Goal: Navigation & Orientation: Find specific page/section

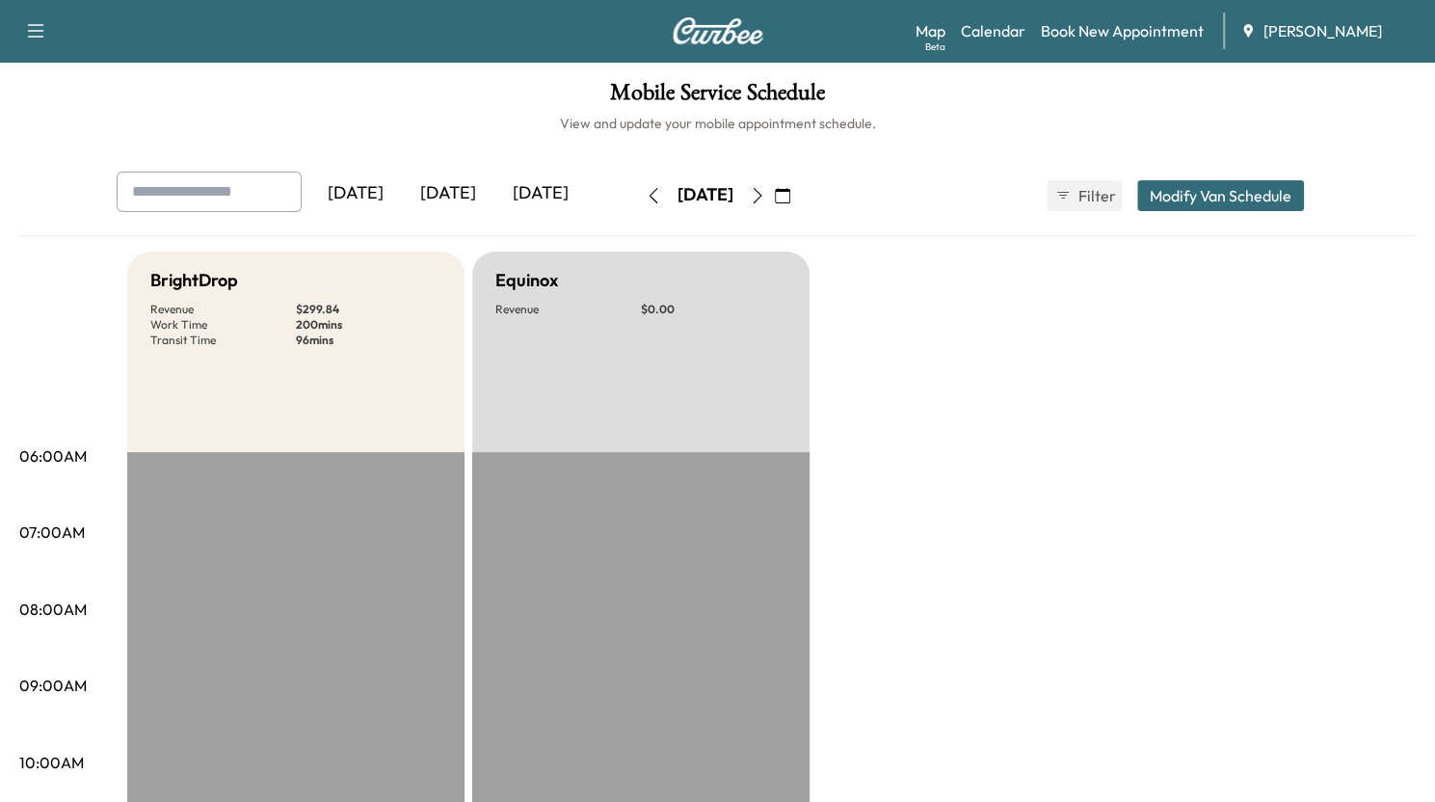
click at [765, 196] on icon "button" at bounding box center [757, 195] width 15 height 15
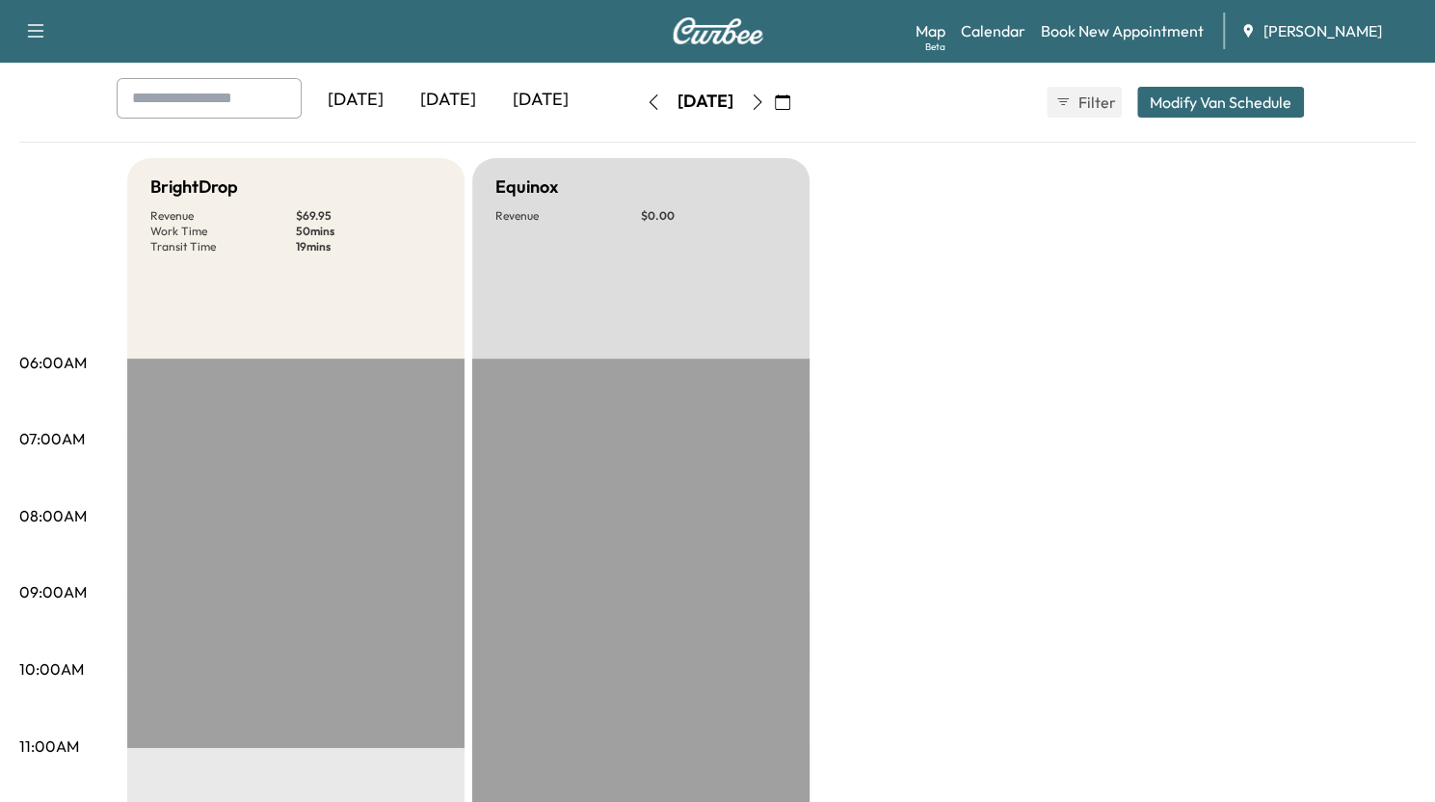
scroll to position [93, 0]
click at [765, 100] on icon "button" at bounding box center [757, 102] width 15 height 15
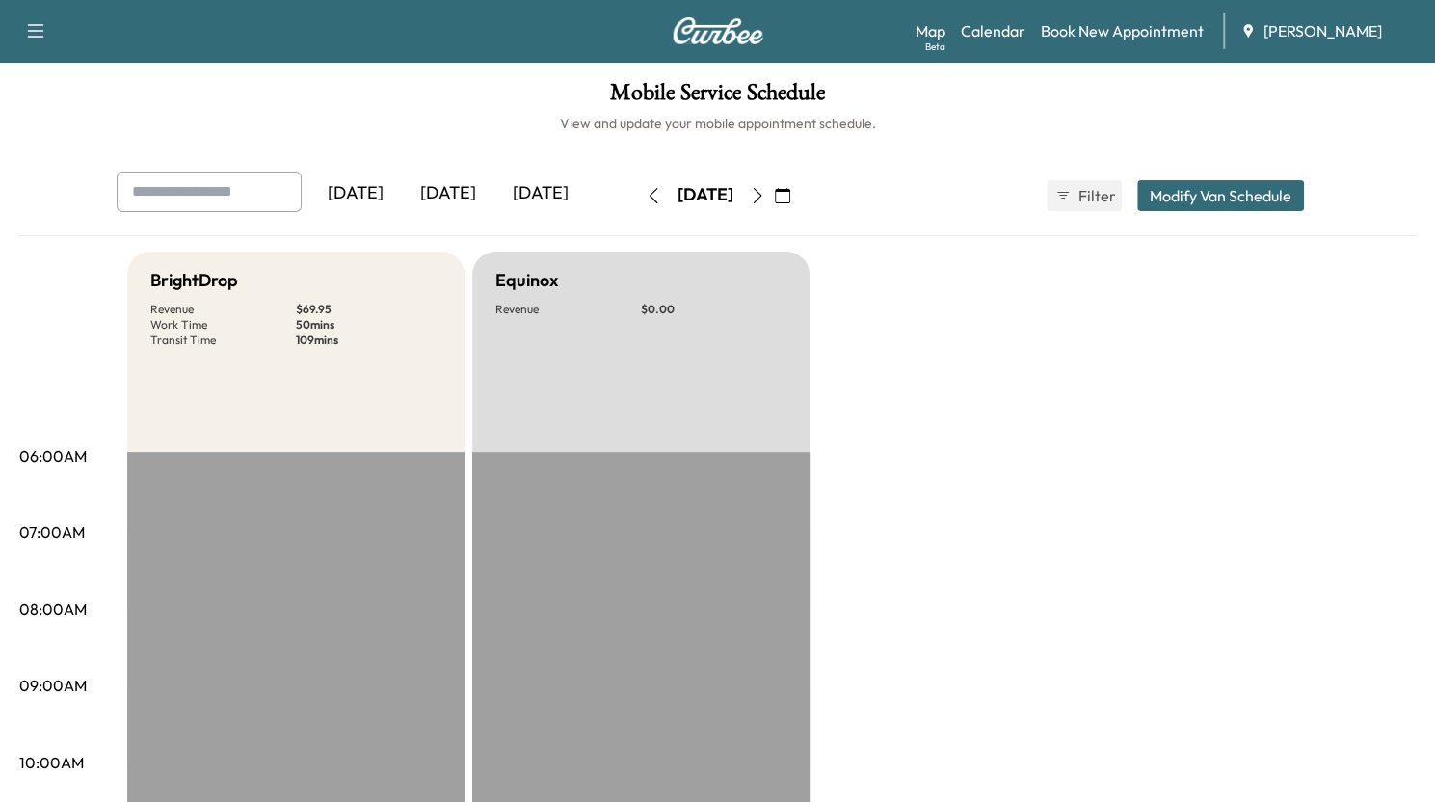
click at [765, 192] on icon "button" at bounding box center [757, 195] width 15 height 15
click at [765, 189] on icon "button" at bounding box center [757, 195] width 15 height 15
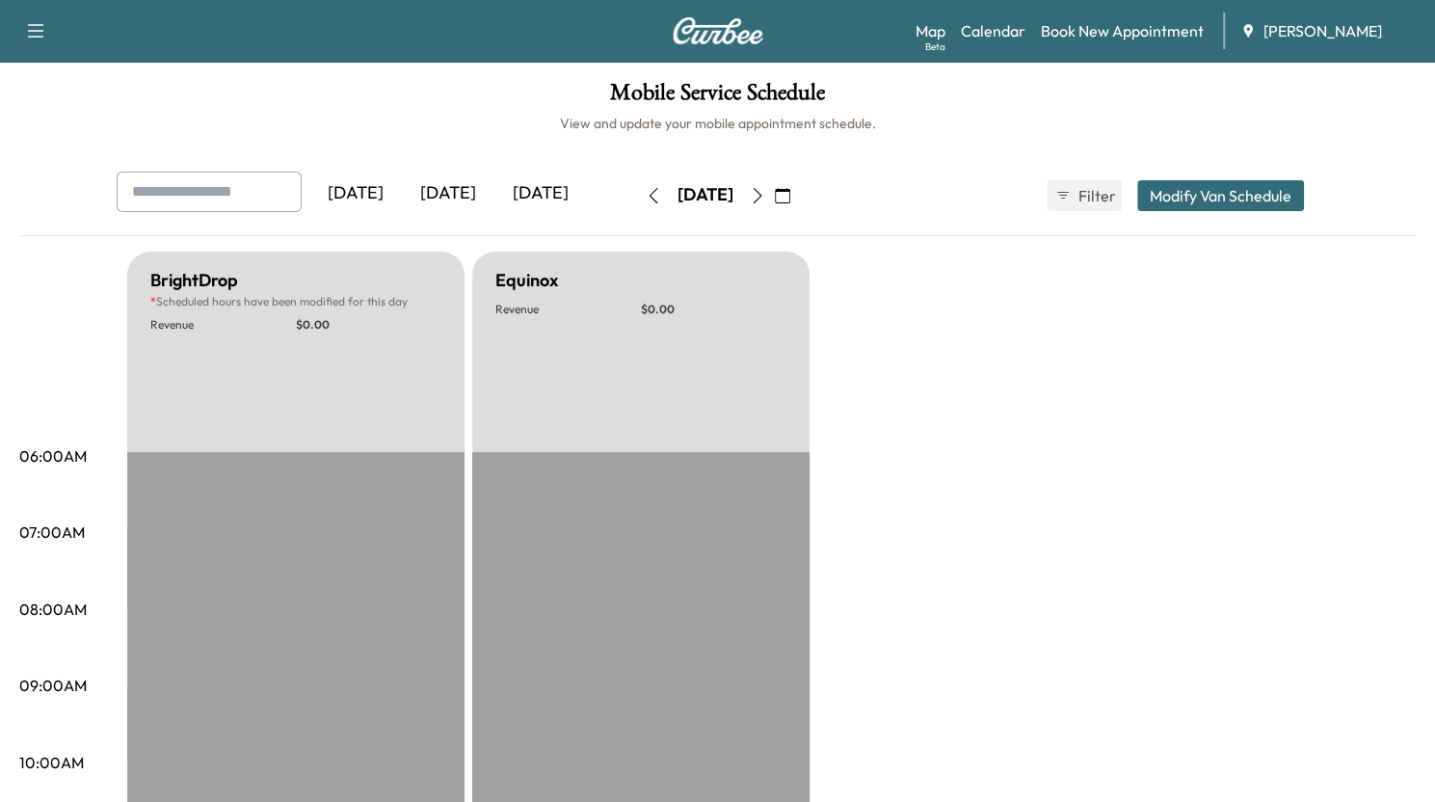
click at [455, 196] on div "[DATE]" at bounding box center [448, 194] width 93 height 44
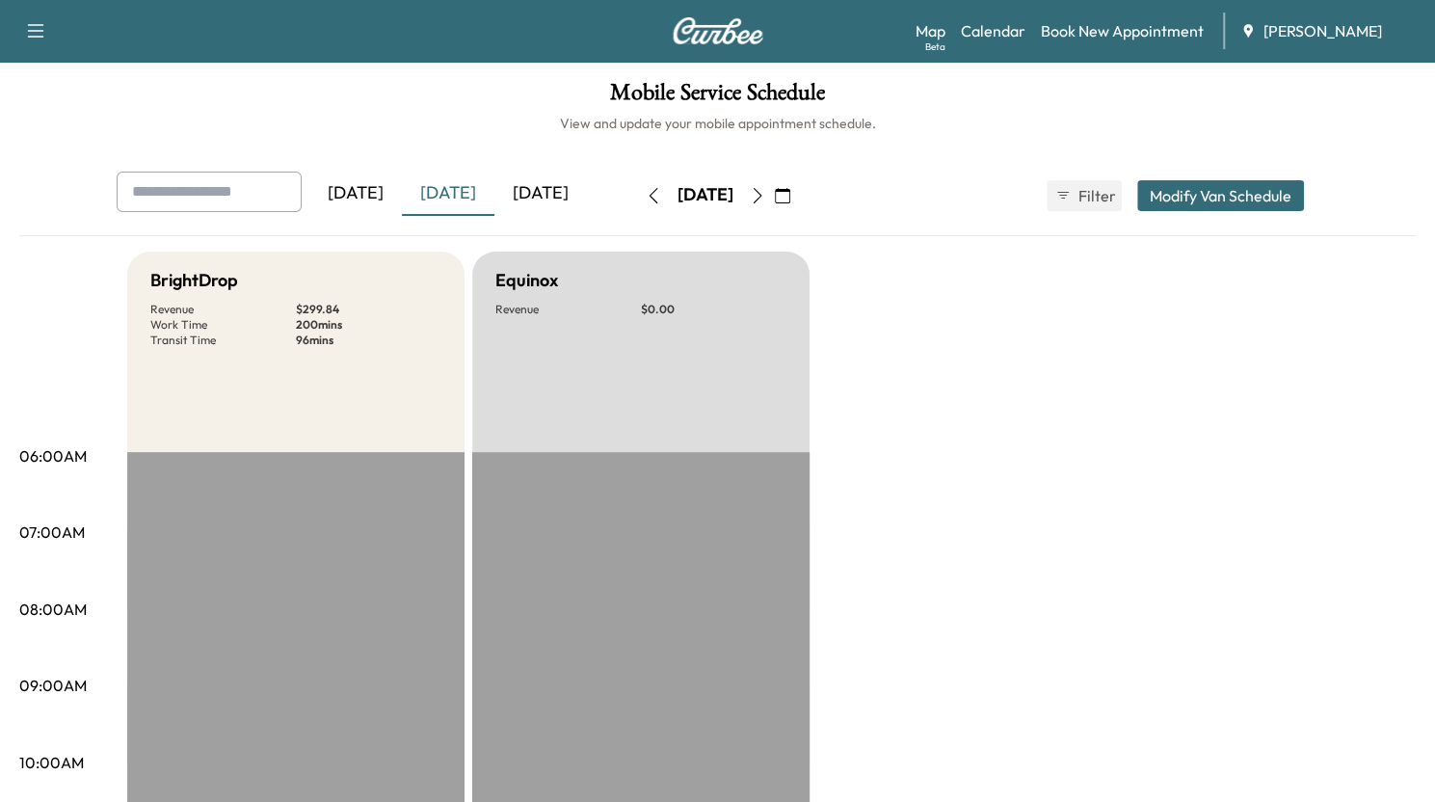
click at [765, 200] on icon "button" at bounding box center [757, 195] width 15 height 15
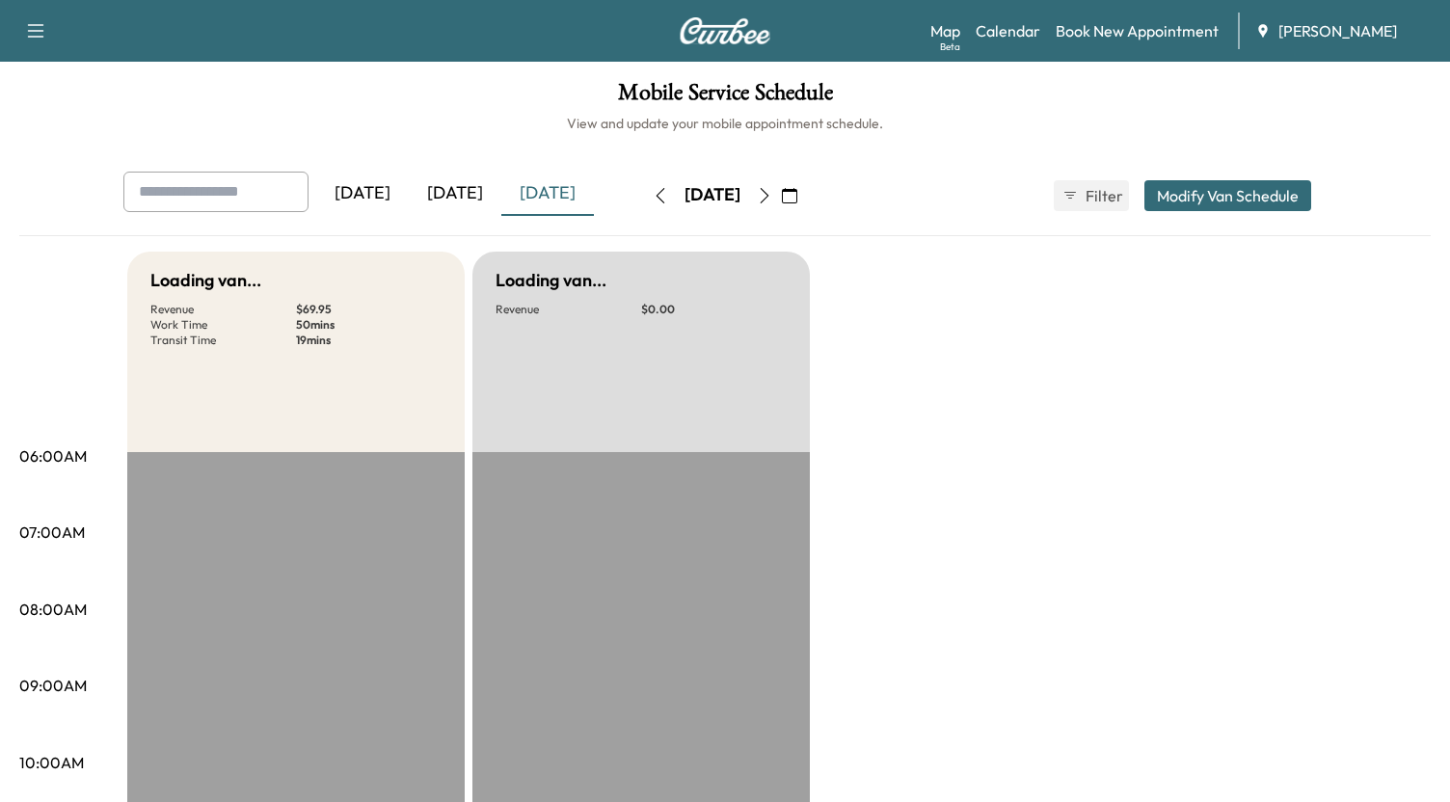
click at [772, 200] on icon "button" at bounding box center [764, 195] width 15 height 15
